Goal: Information Seeking & Learning: Check status

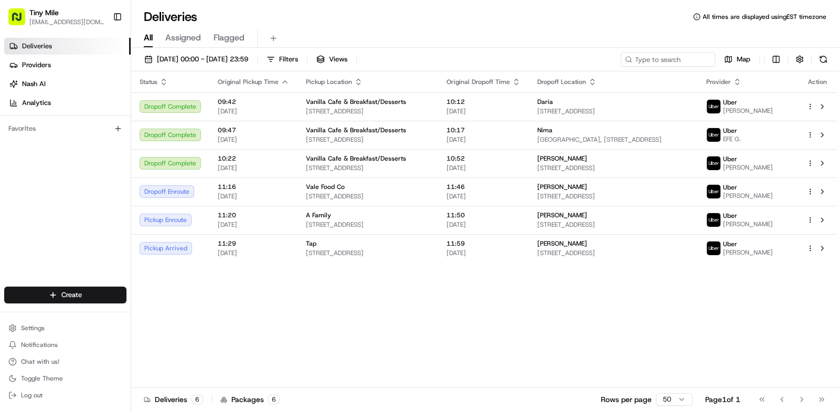
click at [112, 18] on button "Toggle Sidebar" at bounding box center [118, 17] width 18 height 18
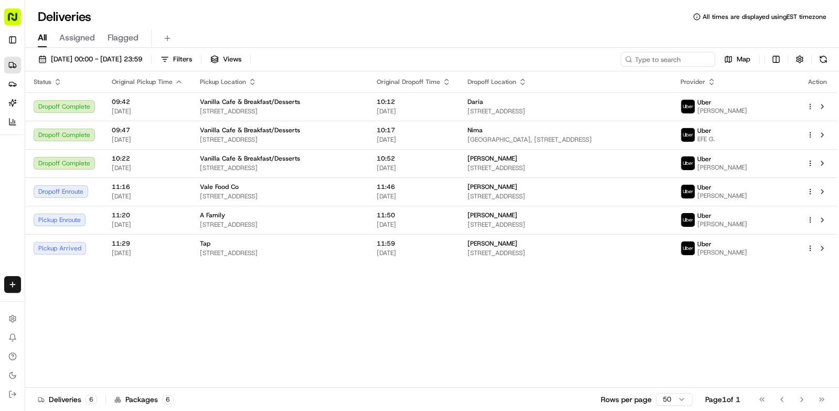
click at [176, 81] on icon "button" at bounding box center [179, 82] width 8 height 8
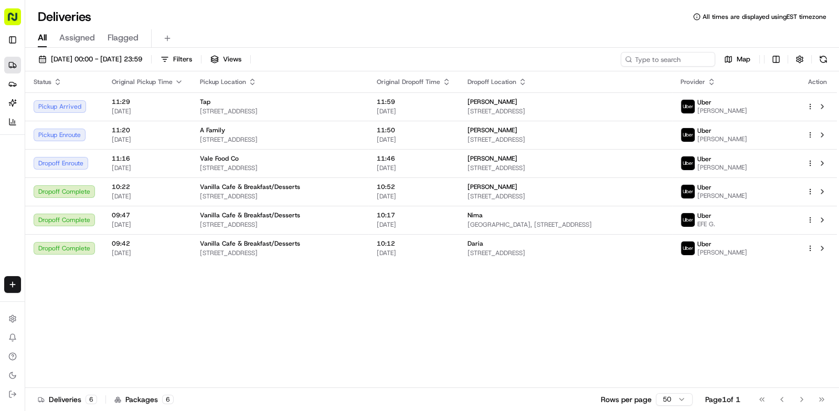
click at [653, 155] on div "[PERSON_NAME]" at bounding box center [566, 158] width 196 height 8
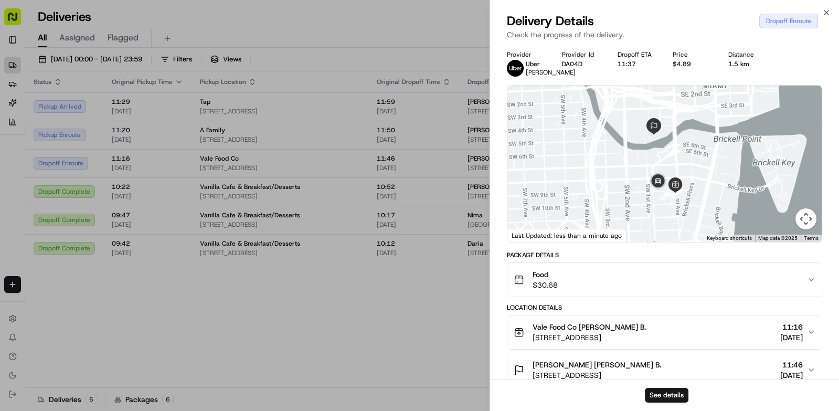
click at [138, 301] on div at bounding box center [419, 205] width 839 height 411
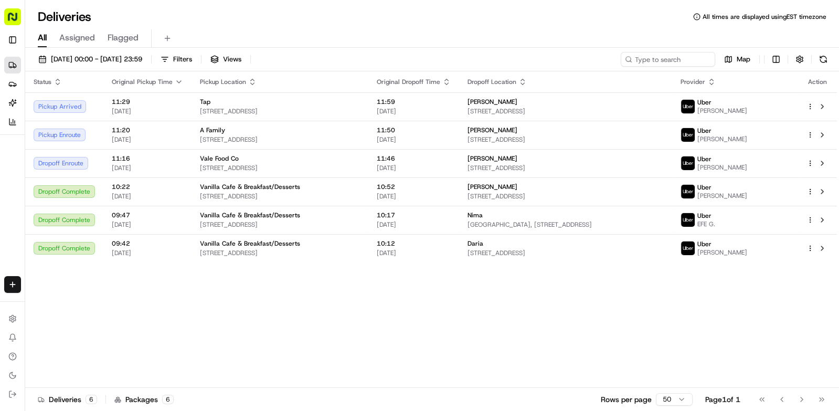
click at [642, 184] on div "[PERSON_NAME]" at bounding box center [566, 187] width 196 height 8
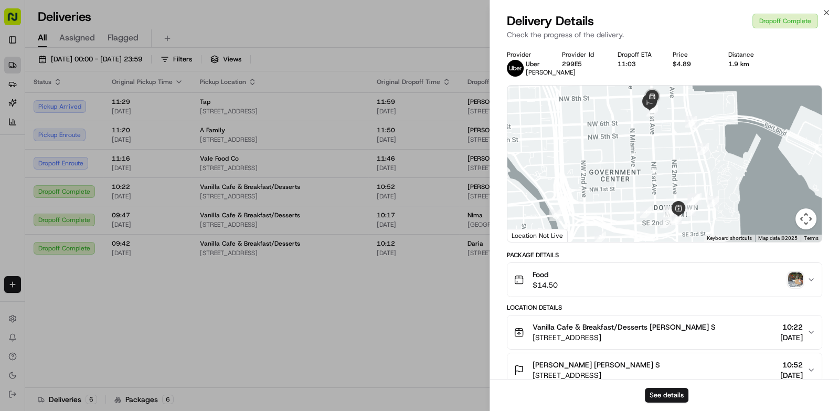
click at [682, 396] on button "See details" at bounding box center [667, 395] width 44 height 15
click at [165, 283] on div at bounding box center [419, 205] width 839 height 411
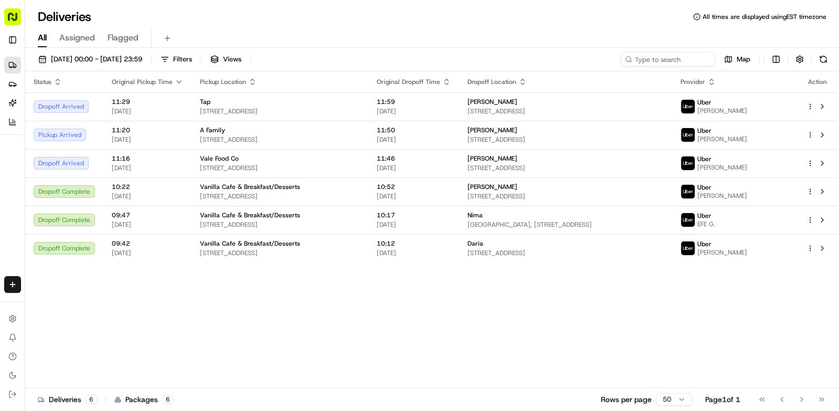
click at [203, 346] on div "Status Original Pickup Time Pickup Location Original Dropoff Time Dropoff Locat…" at bounding box center [431, 229] width 812 height 316
click at [664, 165] on span "[STREET_ADDRESS]" at bounding box center [566, 168] width 196 height 8
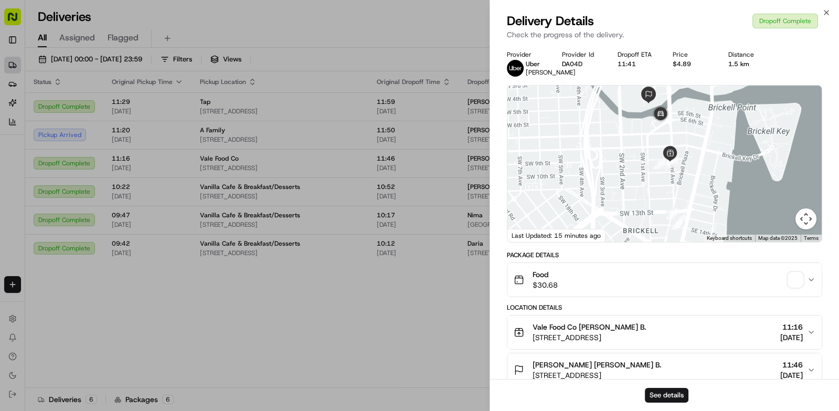
click at [798, 273] on span "button" at bounding box center [795, 279] width 15 height 15
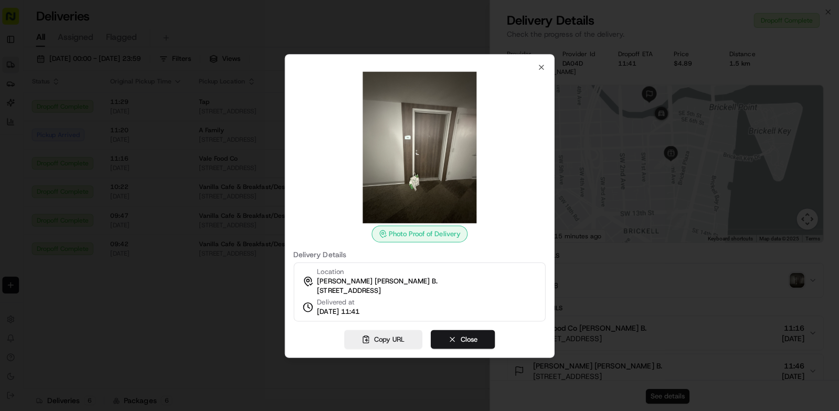
click at [128, 323] on div at bounding box center [419, 205] width 839 height 411
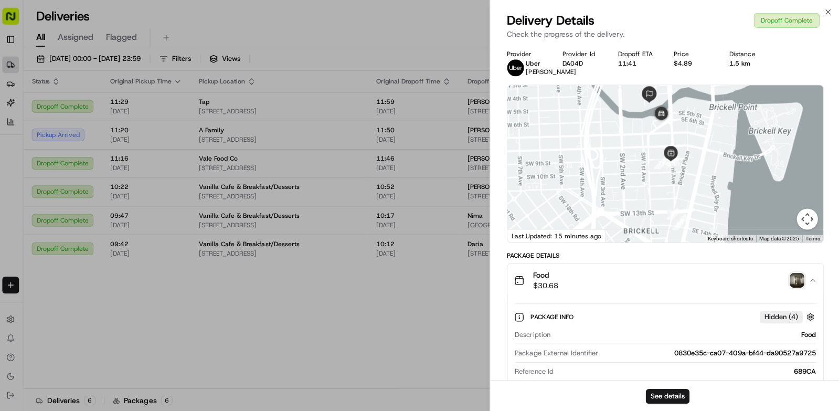
click at [92, 102] on div at bounding box center [419, 205] width 839 height 411
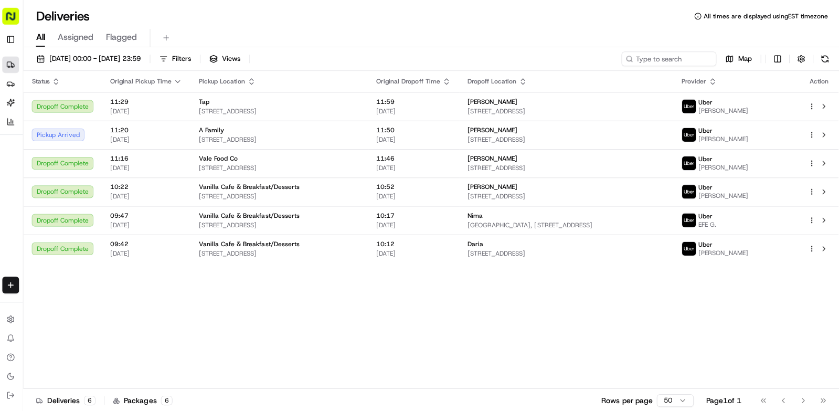
click at [97, 108] on td "Dropoff Complete" at bounding box center [64, 106] width 78 height 28
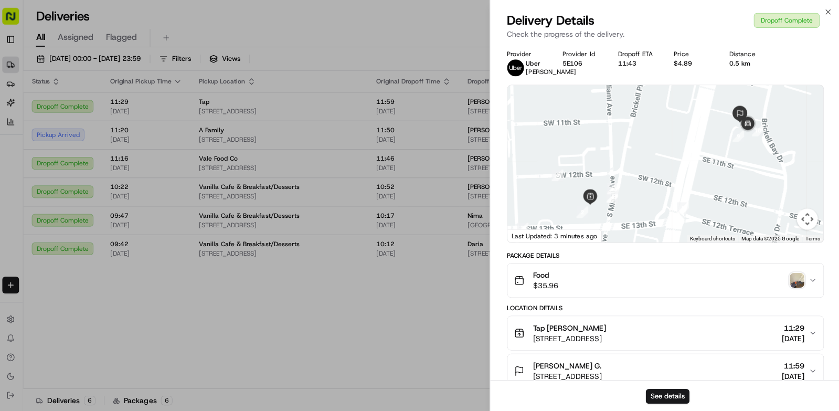
click at [795, 287] on img "button" at bounding box center [795, 279] width 15 height 15
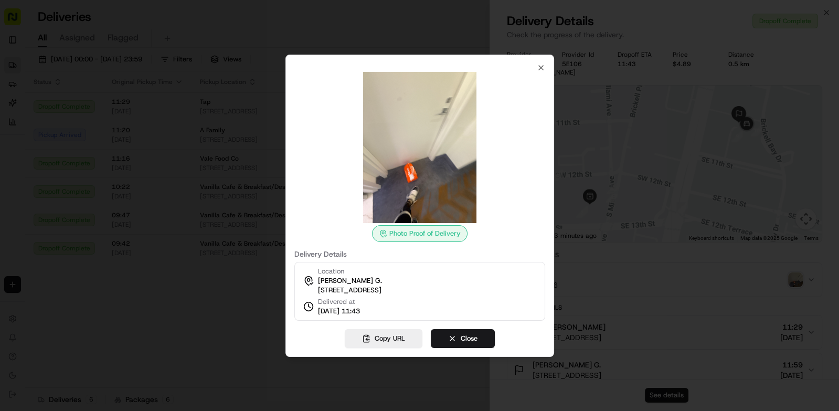
click at [476, 342] on button "Close" at bounding box center [463, 338] width 64 height 19
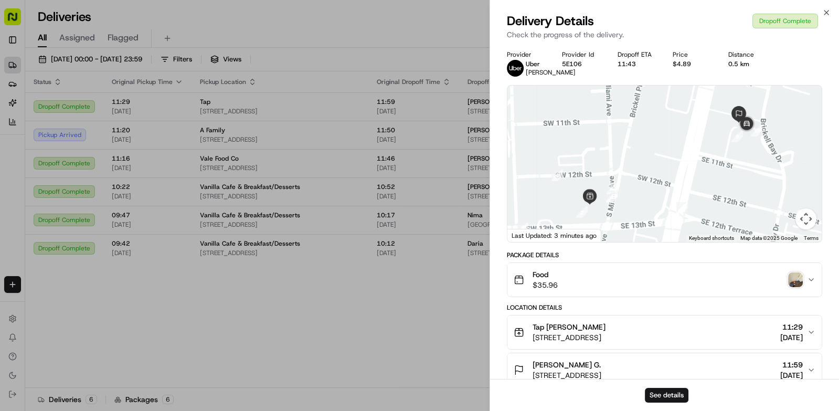
click at [161, 326] on div at bounding box center [419, 205] width 839 height 411
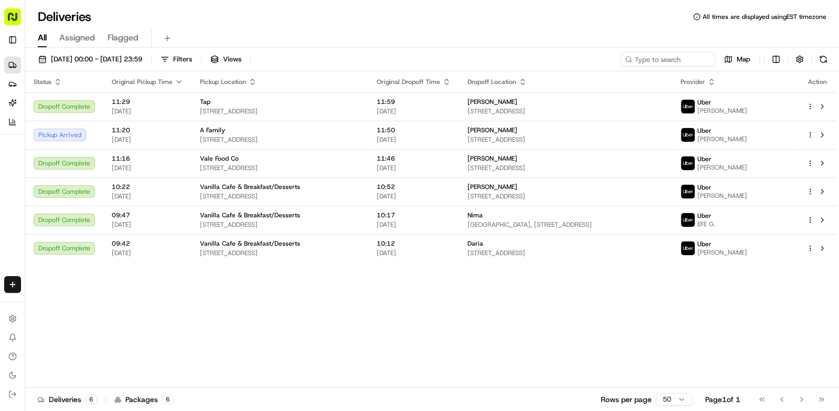
click at [650, 193] on span "[STREET_ADDRESS]" at bounding box center [566, 196] width 196 height 8
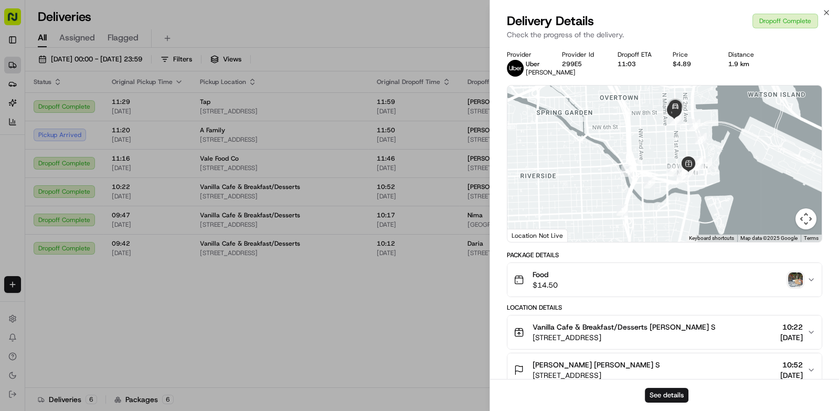
click at [800, 287] on img "button" at bounding box center [795, 279] width 15 height 15
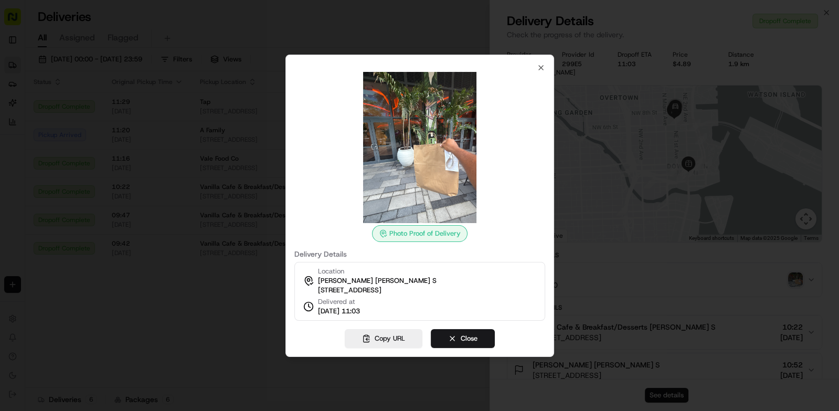
click at [118, 300] on div at bounding box center [419, 205] width 839 height 411
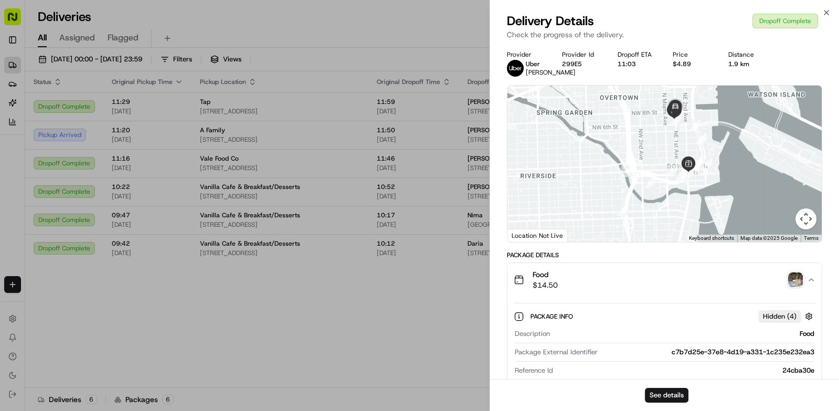
click at [123, 306] on div at bounding box center [419, 205] width 839 height 411
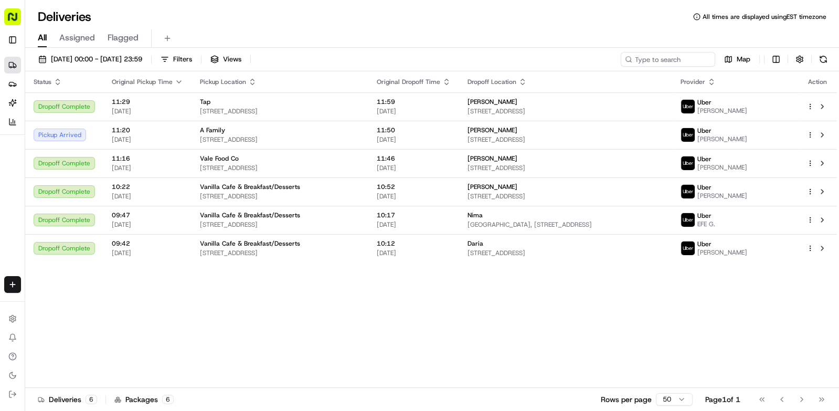
click at [595, 128] on div "[PERSON_NAME]" at bounding box center [566, 130] width 196 height 8
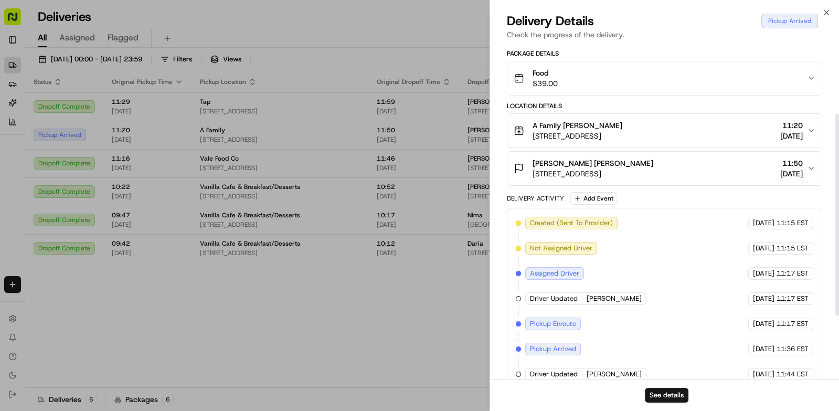
scroll to position [221, 0]
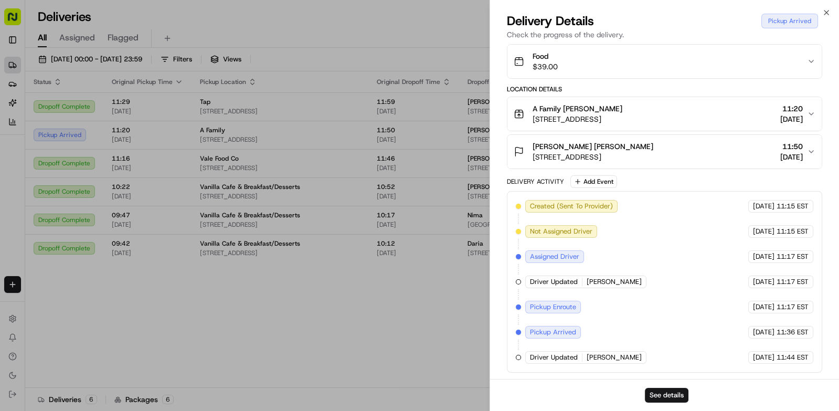
click at [182, 340] on div at bounding box center [419, 205] width 839 height 411
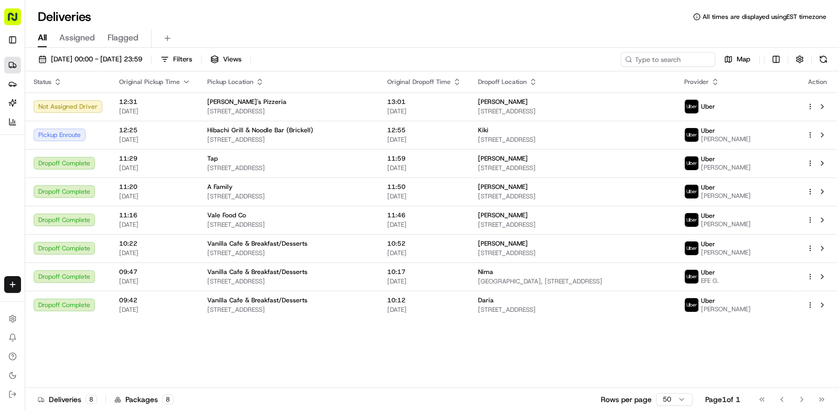
click at [823, 57] on button at bounding box center [823, 59] width 15 height 15
click at [588, 127] on div "Kiki" at bounding box center [573, 130] width 190 height 8
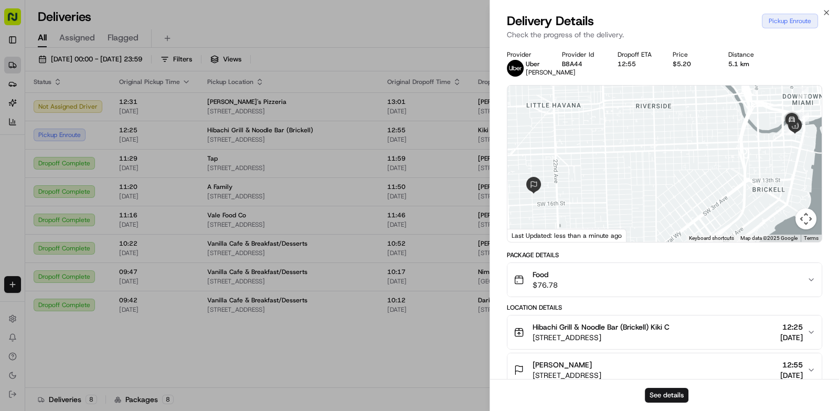
click at [401, 348] on div at bounding box center [419, 205] width 839 height 411
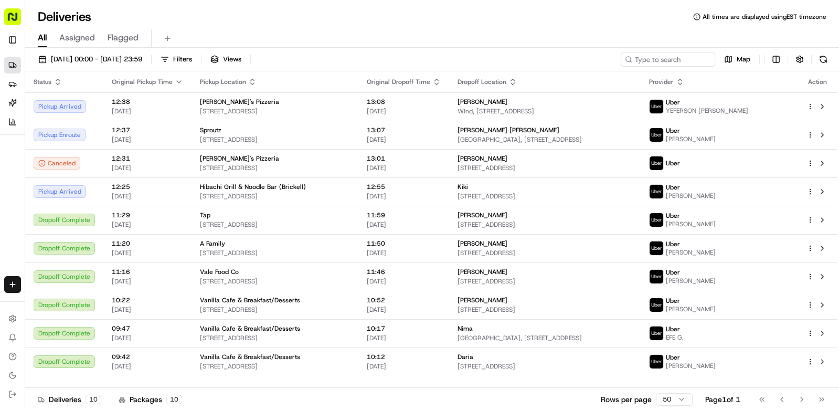
click at [358, 90] on th "Pickup Location" at bounding box center [275, 81] width 167 height 21
click at [632, 101] on div "[PERSON_NAME]" at bounding box center [545, 102] width 175 height 8
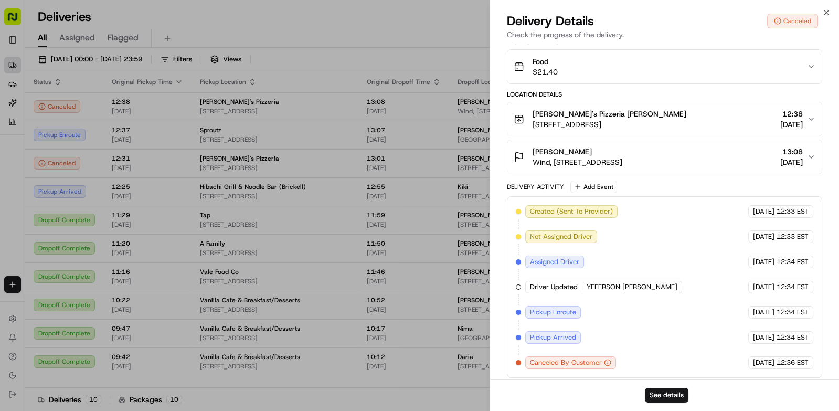
click at [398, 23] on div at bounding box center [419, 205] width 839 height 411
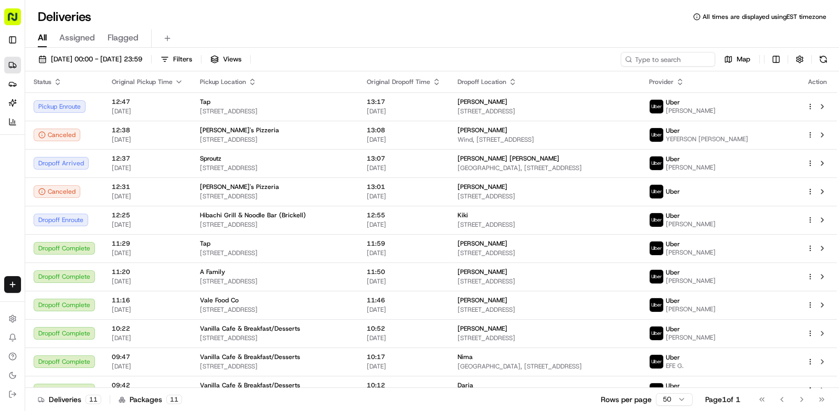
click at [818, 57] on button at bounding box center [823, 59] width 15 height 15
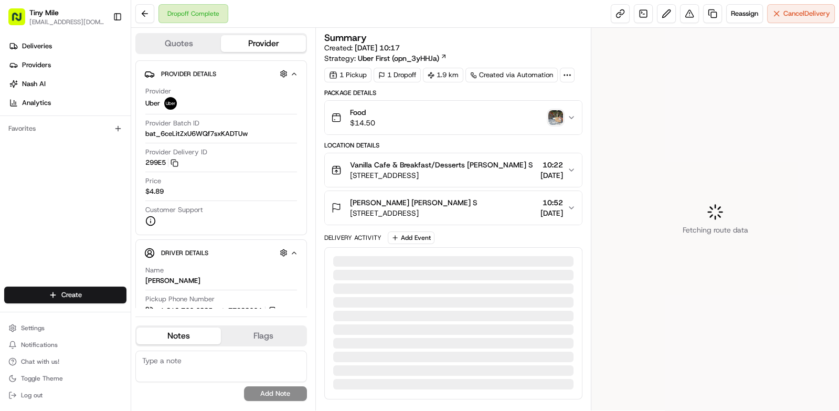
click at [116, 22] on button "Toggle Sidebar" at bounding box center [118, 17] width 18 height 18
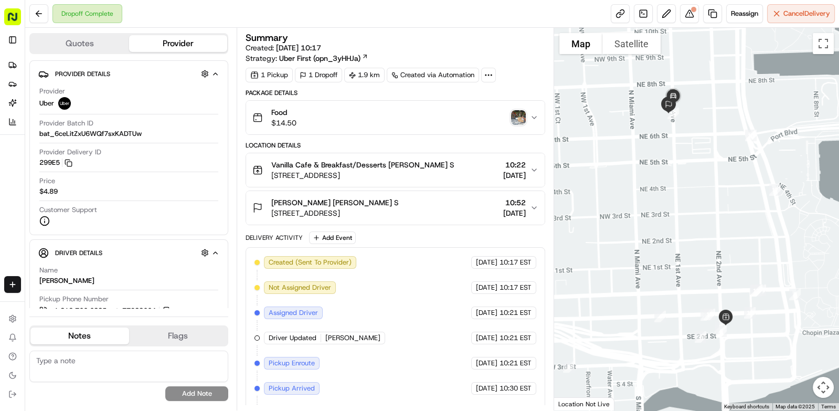
click at [693, 9] on div at bounding box center [693, 9] width 5 height 5
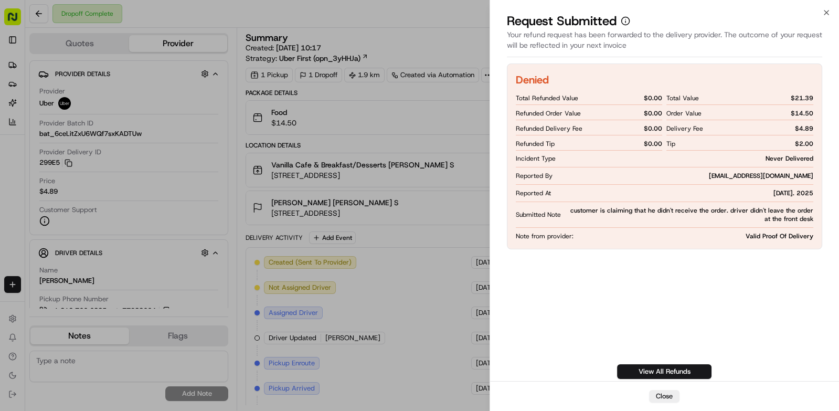
click at [824, 15] on icon "button" at bounding box center [826, 12] width 4 height 4
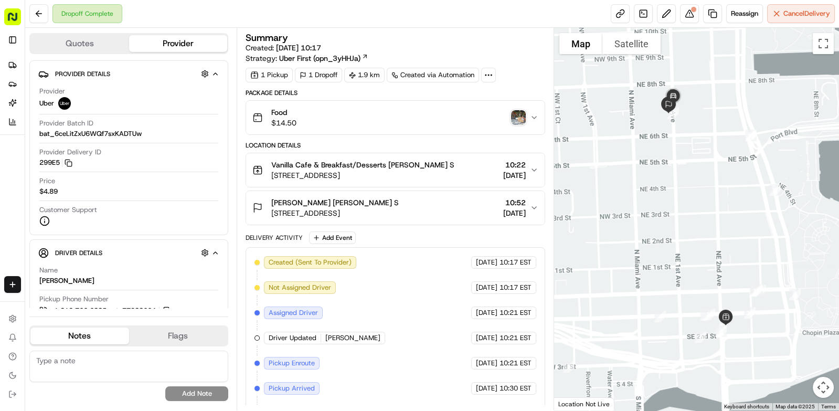
click at [518, 110] on img "button" at bounding box center [518, 117] width 15 height 15
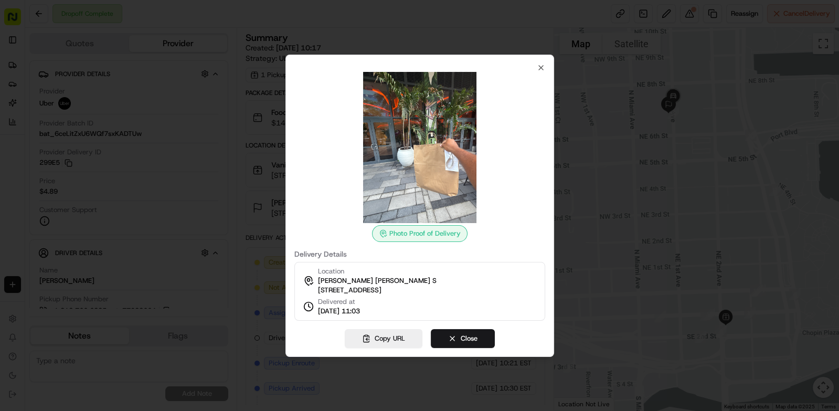
click at [481, 333] on button "Close" at bounding box center [463, 338] width 64 height 19
